Goal: Task Accomplishment & Management: Use online tool/utility

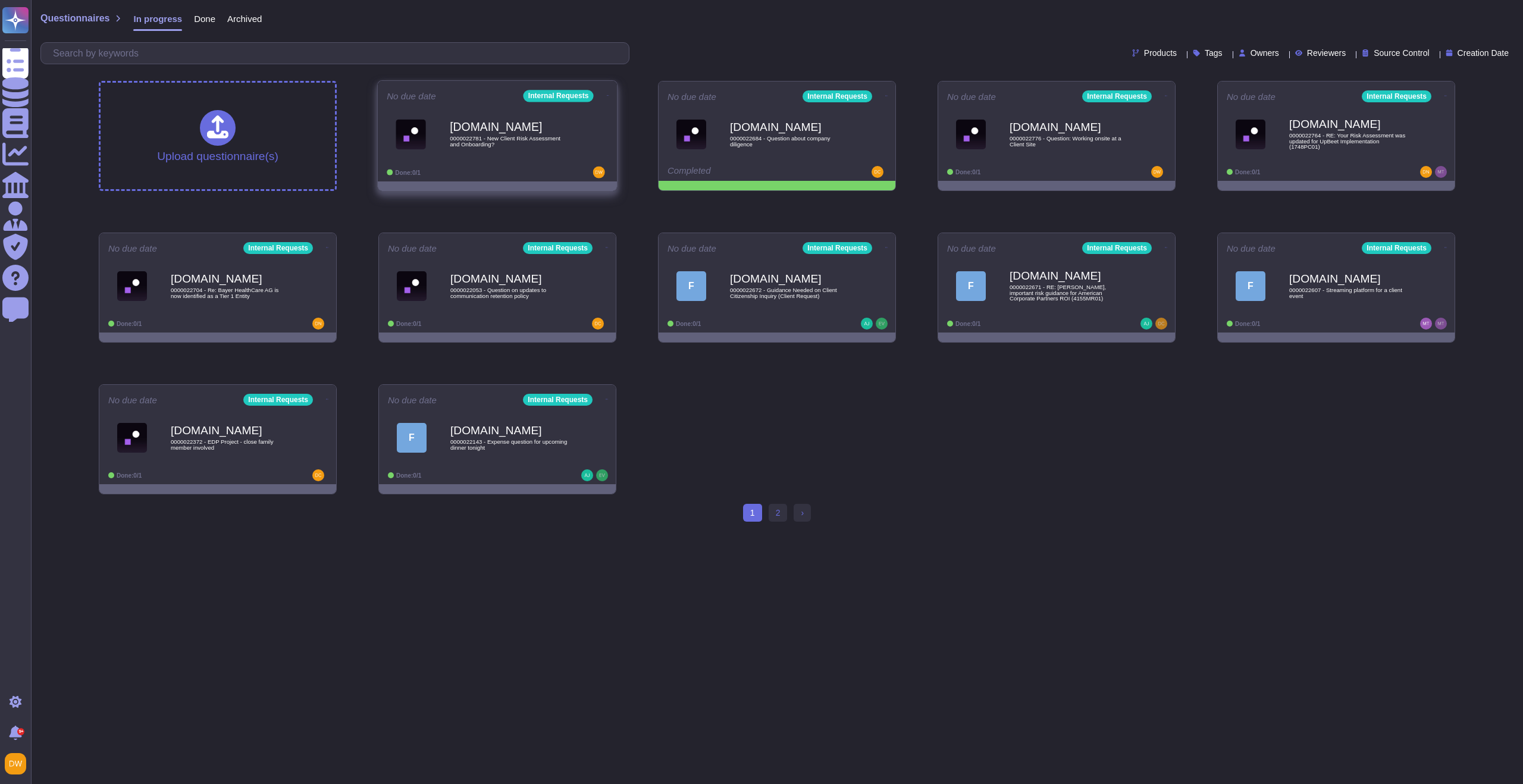
click at [535, 144] on span "0000022781 - New Client Risk Assessment and Onboarding?" at bounding box center [510, 141] width 120 height 11
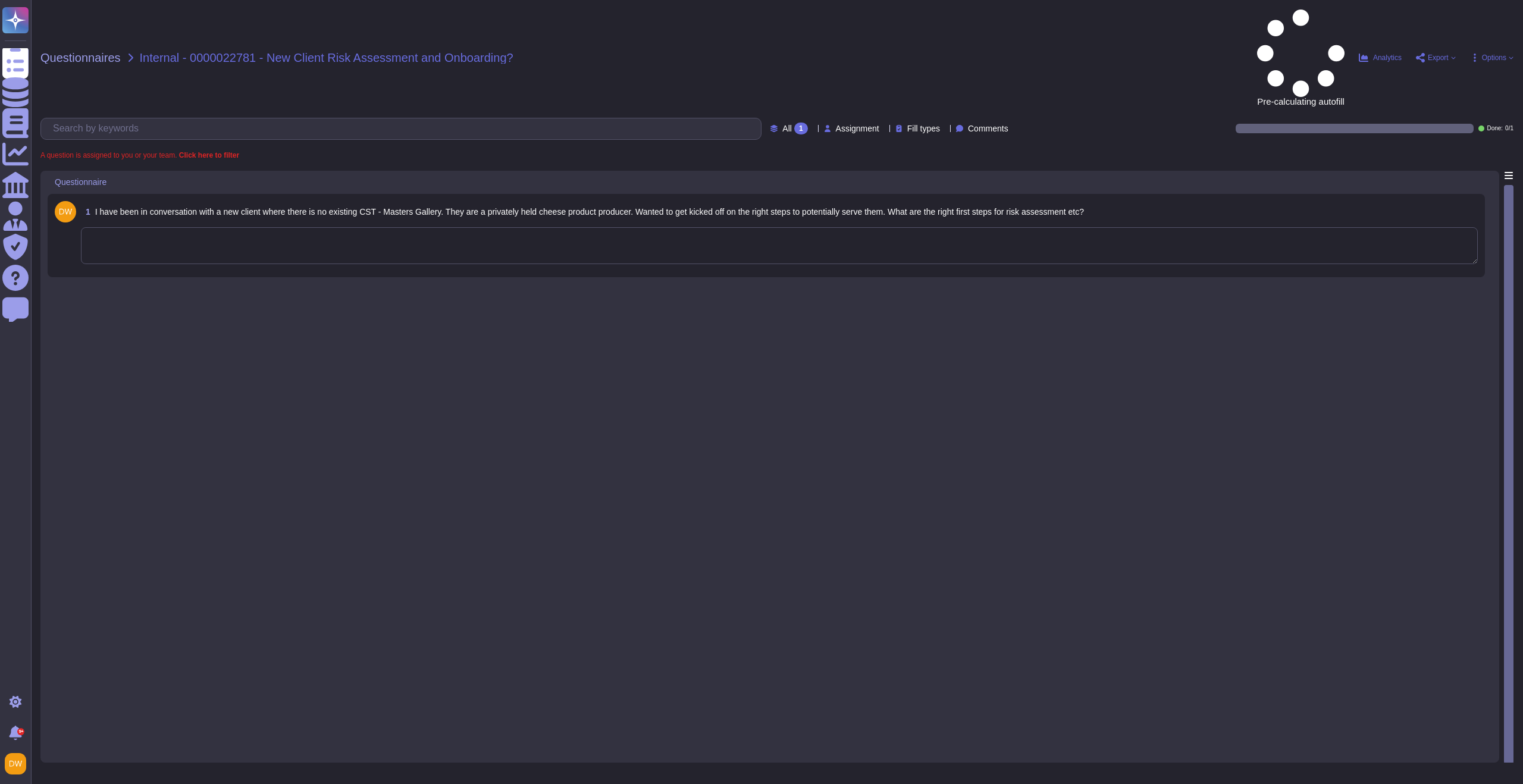
click at [239, 227] on textarea at bounding box center [779, 246] width 1397 height 37
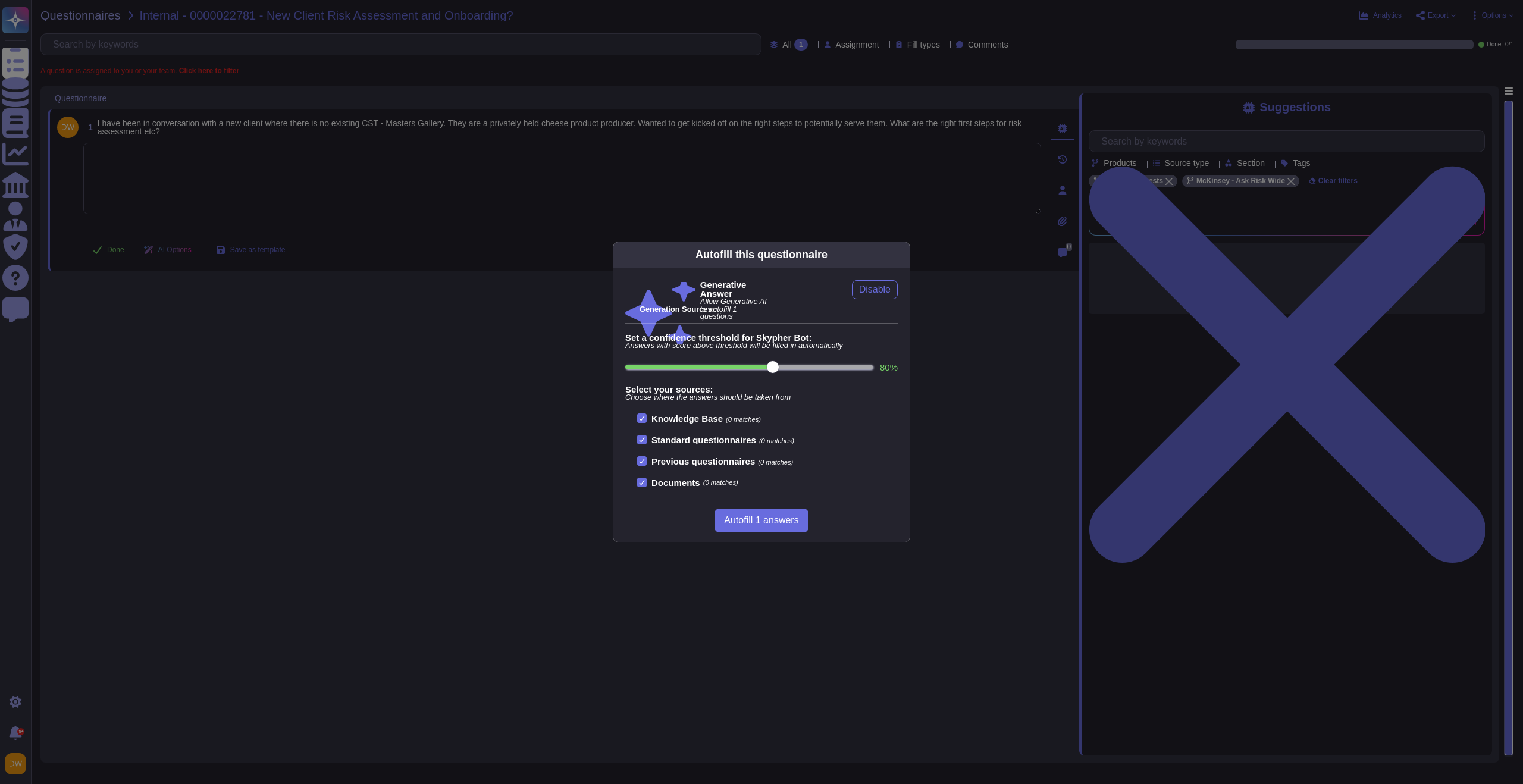
click at [902, 255] on icon at bounding box center [902, 255] width 0 height 0
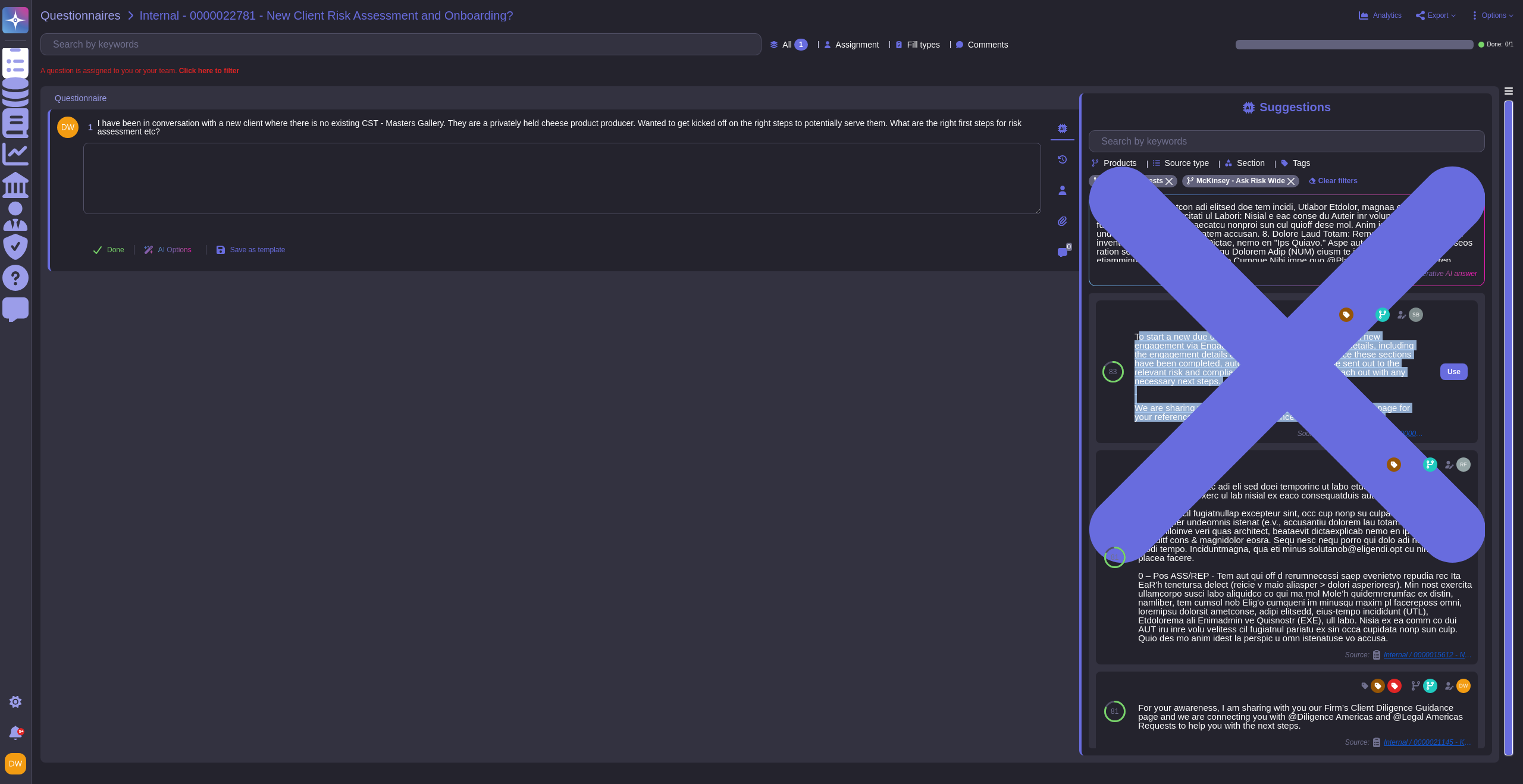
drag, startPoint x: 1136, startPoint y: 335, endPoint x: 1405, endPoint y: 419, distance: 281.8
click at [1405, 419] on div "To start a new due diligence assessment, you can open a new engagement via Enga…" at bounding box center [1280, 377] width 291 height 89
copy div "o start a new due diligence assessment, you can open a new engagement via Engag…"
